Goal: Information Seeking & Learning: Learn about a topic

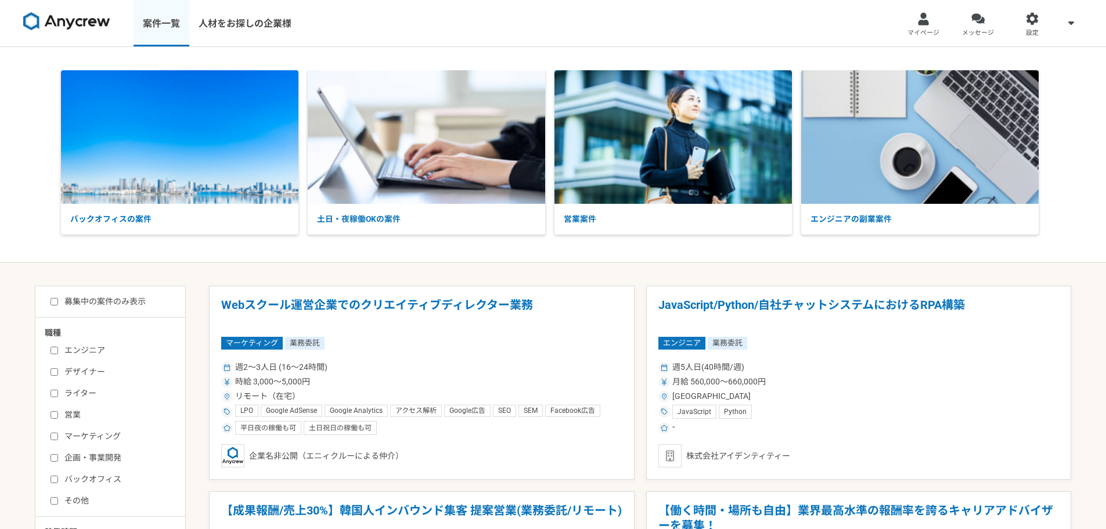
click at [158, 25] on link "案件一覧" at bounding box center [162, 23] width 56 height 46
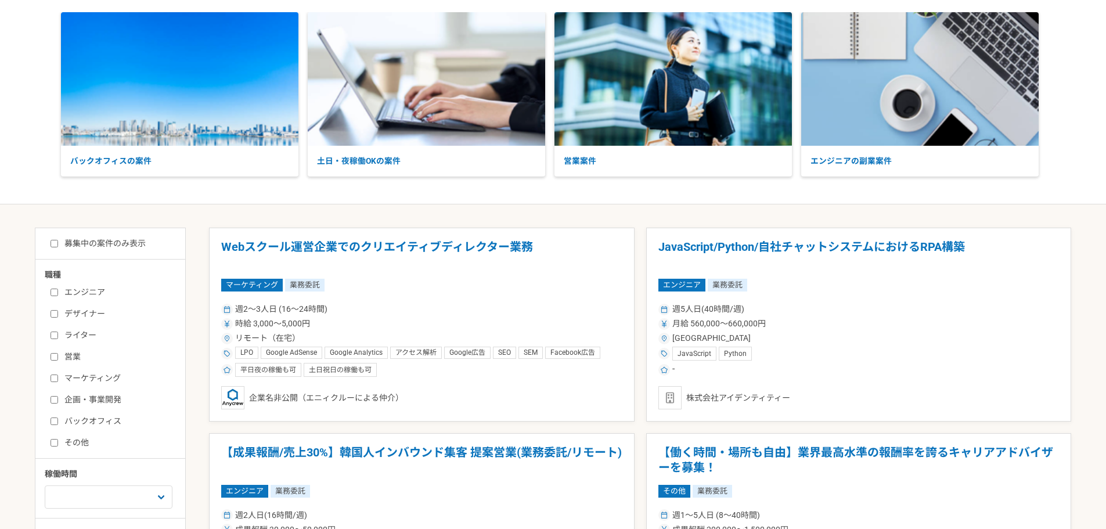
click at [88, 241] on label "募集中の案件のみ表示" at bounding box center [98, 244] width 95 height 12
click at [58, 241] on input "募集中の案件のみ表示" at bounding box center [55, 244] width 8 height 8
checkbox input "true"
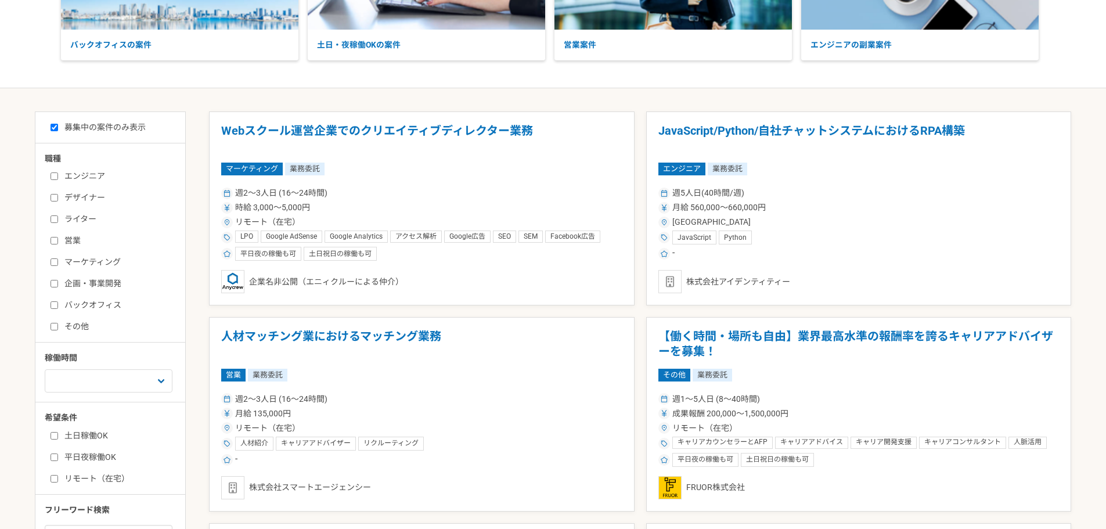
click at [78, 195] on label "デザイナー" at bounding box center [118, 198] width 134 height 12
click at [58, 195] on input "デザイナー" at bounding box center [55, 198] width 8 height 8
checkbox input "true"
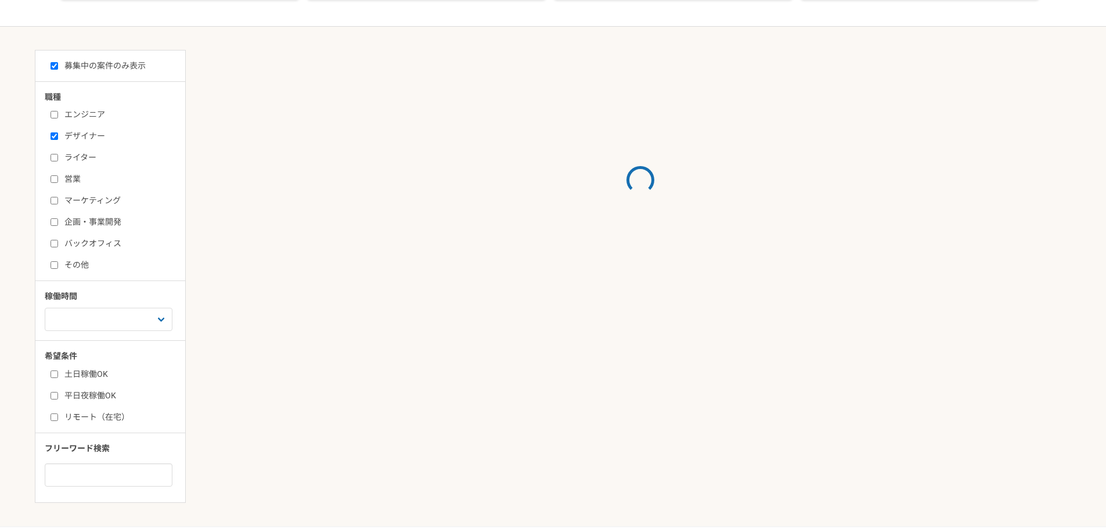
scroll to position [290, 0]
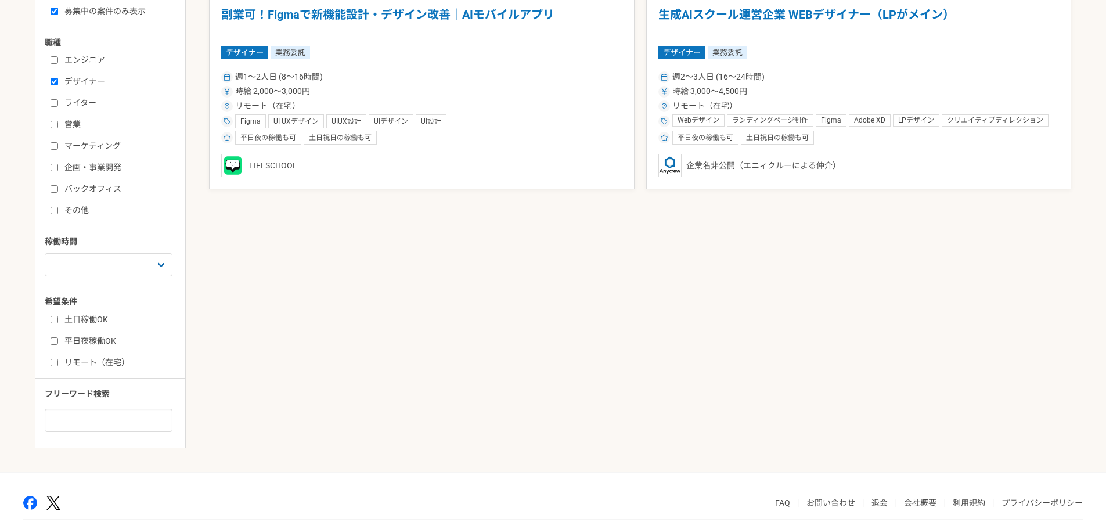
click at [95, 364] on label "リモート（在宅）" at bounding box center [118, 363] width 134 height 12
click at [58, 364] on input "リモート（在宅）" at bounding box center [55, 363] width 8 height 8
checkbox input "true"
